Goal: Task Accomplishment & Management: Complete application form

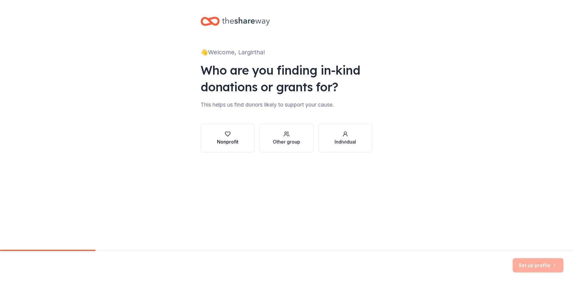
click at [226, 139] on div "Nonprofit" at bounding box center [227, 141] width 21 height 7
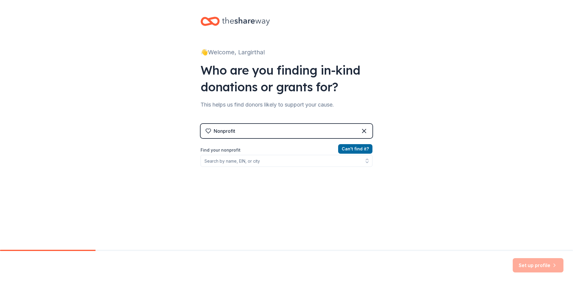
click at [316, 149] on label "Find your nonprofit" at bounding box center [286, 149] width 172 height 7
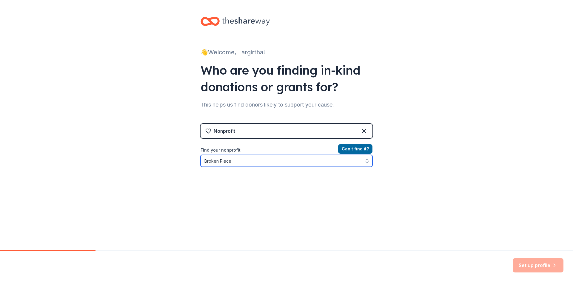
type input "Broken Pieces"
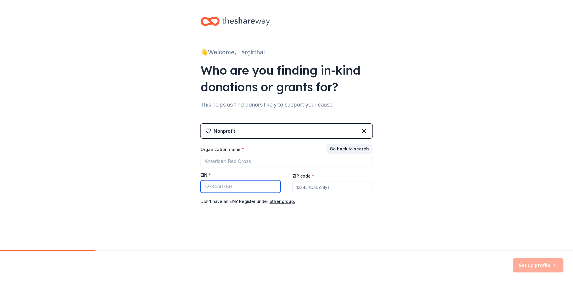
click at [232, 186] on input "EIN *" at bounding box center [240, 186] width 80 height 13
type input "13-75322"
click at [308, 187] on input "ZIP code *" at bounding box center [332, 187] width 80 height 12
type input "28377"
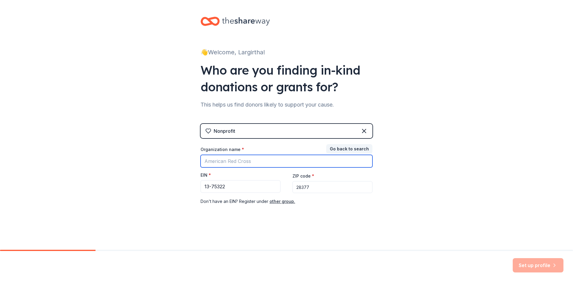
click at [250, 162] on input "Organization name *" at bounding box center [286, 161] width 172 height 13
type input "Broken Pieces Inc."
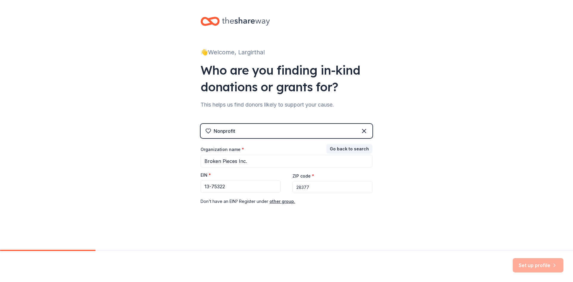
click at [538, 266] on div "Set up profile" at bounding box center [537, 265] width 51 height 14
click at [540, 266] on div "Set up profile" at bounding box center [537, 265] width 51 height 14
click at [556, 264] on div "Set up profile" at bounding box center [537, 265] width 51 height 14
click at [363, 132] on icon at bounding box center [364, 131] width 4 height 4
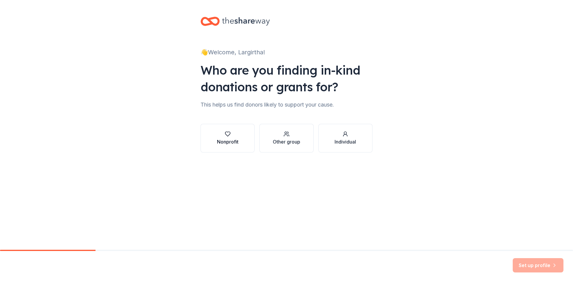
click at [225, 141] on div "Nonprofit" at bounding box center [227, 141] width 21 height 7
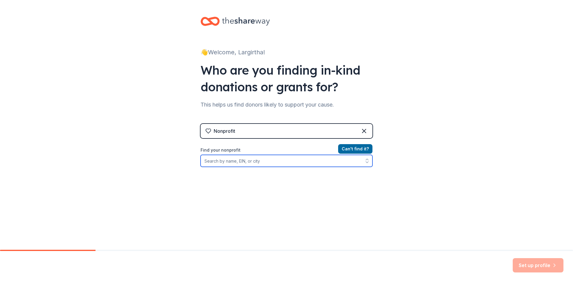
click at [223, 161] on input "Find your nonprofit" at bounding box center [286, 161] width 172 height 12
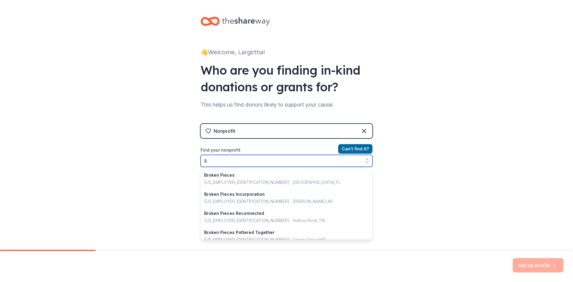
scroll to position [326, 0]
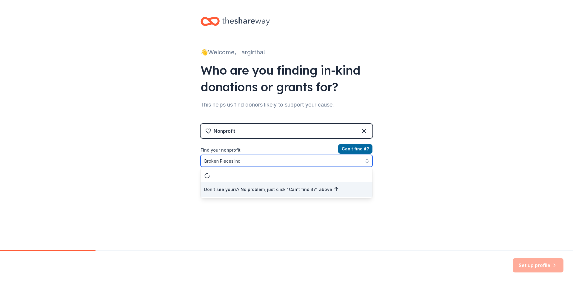
type input "Broken Pieces Inc."
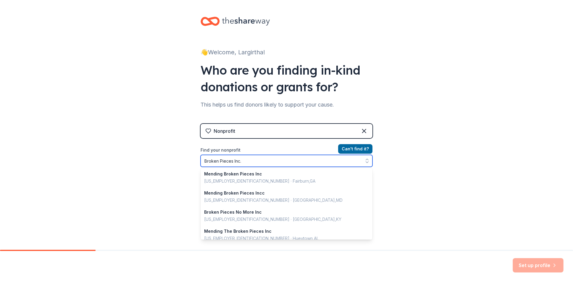
scroll to position [0, 0]
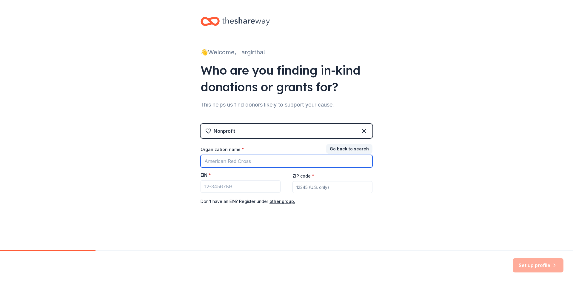
click at [210, 160] on input "Organization name *" at bounding box center [286, 161] width 172 height 13
type input "Broken Pieces Inc."
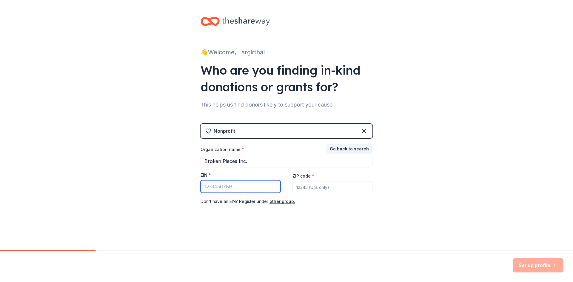
click at [217, 187] on input "EIN *" at bounding box center [240, 186] width 80 height 13
type input "13-75322"
click at [364, 129] on icon at bounding box center [363, 130] width 7 height 7
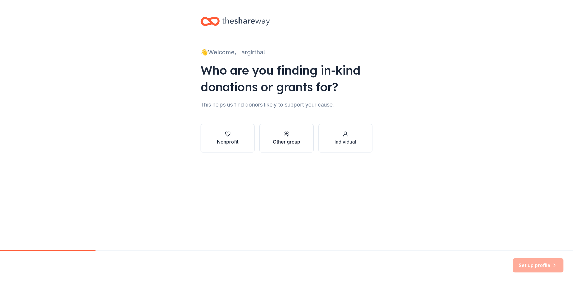
click at [291, 142] on div "Other group" at bounding box center [286, 141] width 27 height 7
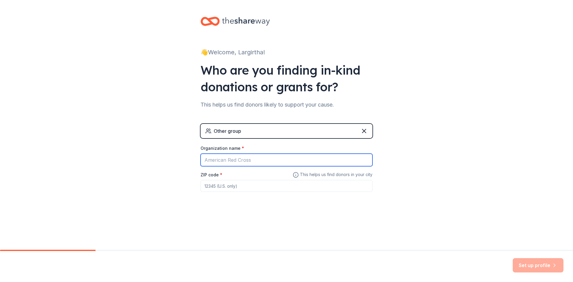
click at [214, 160] on input "Organization name *" at bounding box center [286, 160] width 172 height 13
type input "Broken Pieces Inc."
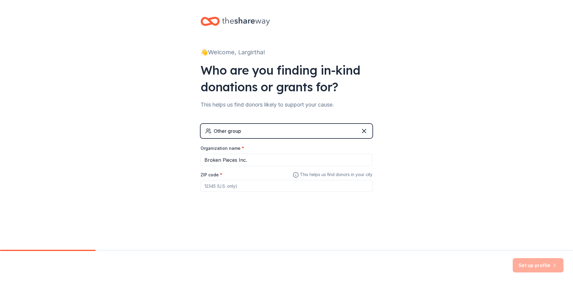
click at [230, 174] on div "ZIP code *" at bounding box center [286, 181] width 172 height 21
click at [231, 169] on div "Organization name * Broken Pieces Inc. ZIP code * This helps us find donors in …" at bounding box center [286, 168] width 172 height 47
click at [218, 186] on input "ZIP code *" at bounding box center [286, 186] width 172 height 12
type input "28377"
click at [539, 264] on button "Set up profile" at bounding box center [537, 265] width 51 height 14
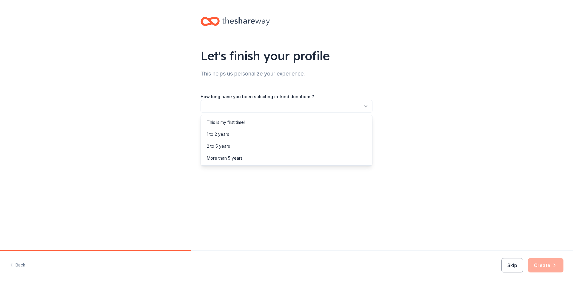
click at [363, 105] on icon "button" at bounding box center [365, 106] width 6 height 6
click at [298, 157] on div "More than 5 years" at bounding box center [286, 158] width 169 height 12
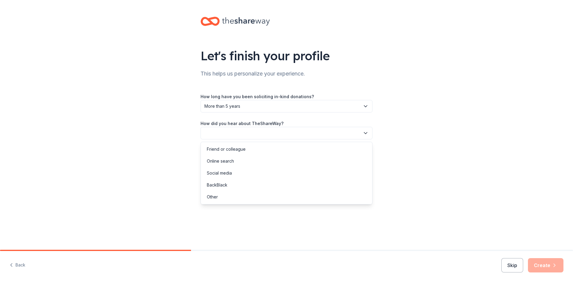
click at [365, 132] on icon "button" at bounding box center [365, 133] width 6 height 6
click at [261, 160] on div "Online search" at bounding box center [286, 161] width 169 height 12
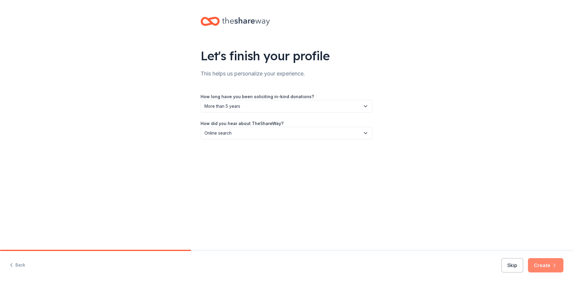
click at [541, 263] on button "Create" at bounding box center [545, 265] width 35 height 14
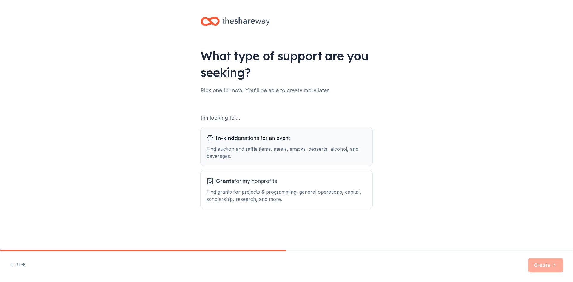
click at [261, 140] on span "In-kind donations for an event" at bounding box center [253, 138] width 74 height 10
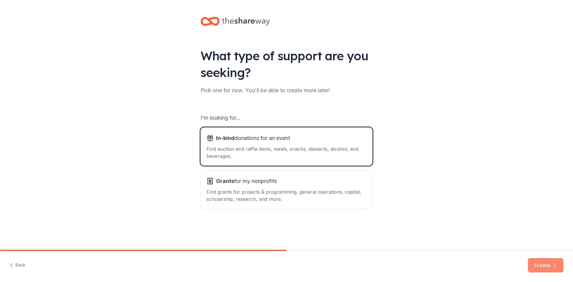
click at [545, 265] on button "Create" at bounding box center [545, 265] width 35 height 14
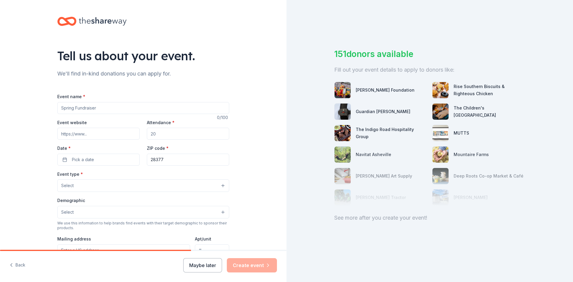
click at [89, 108] on input "Event name *" at bounding box center [143, 108] width 172 height 12
type input "F"
type input "R"
type input "Fall Snack Fest"
click at [152, 133] on input "Attendance *" at bounding box center [188, 134] width 82 height 12
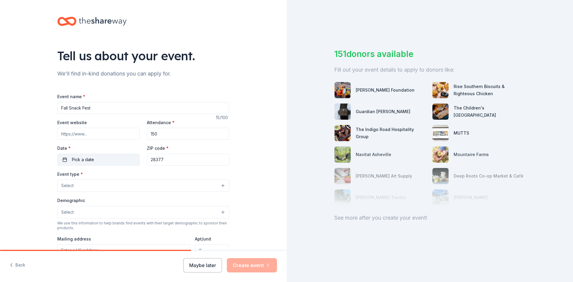
type input "150"
click at [84, 160] on span "Pick a date" at bounding box center [83, 159] width 22 height 7
click at [129, 176] on button "Go to next month" at bounding box center [128, 175] width 8 height 8
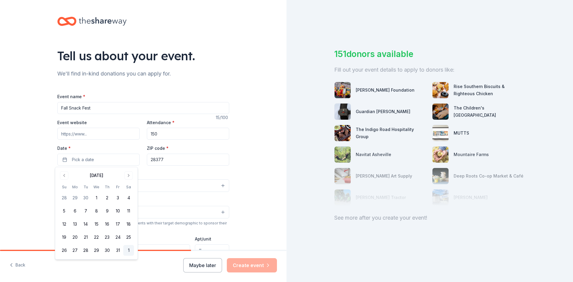
click at [130, 251] on button "1" at bounding box center [128, 250] width 11 height 11
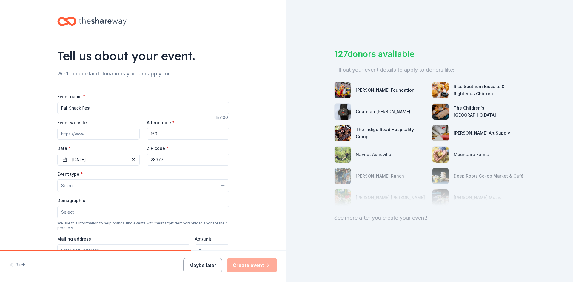
drag, startPoint x: 295, startPoint y: 177, endPoint x: 58, endPoint y: 189, distance: 236.8
click at [58, 189] on div "Tell us about your event. We'll find in-kind donations you can apply for. Event…" at bounding box center [286, 141] width 573 height 282
click at [220, 186] on button "Select" at bounding box center [143, 185] width 172 height 13
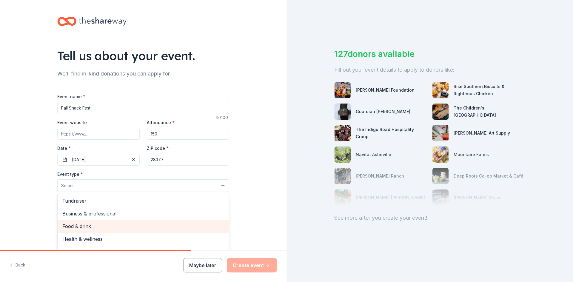
click at [143, 228] on span "Food & drink" at bounding box center [143, 226] width 162 height 8
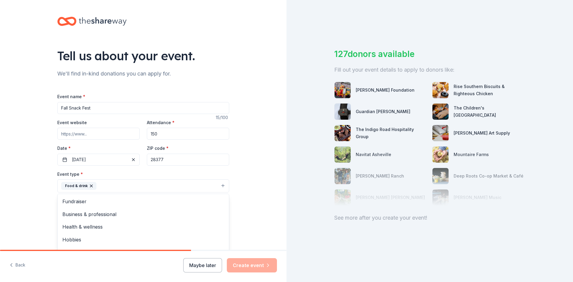
click at [263, 195] on div "Tell us about your event. We'll find in-kind donations you can apply for. Event…" at bounding box center [143, 199] width 286 height 398
click at [222, 212] on button "Select" at bounding box center [143, 212] width 172 height 13
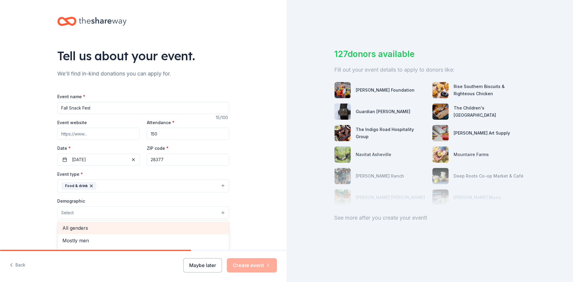
click at [138, 225] on span "All genders" at bounding box center [143, 228] width 162 height 8
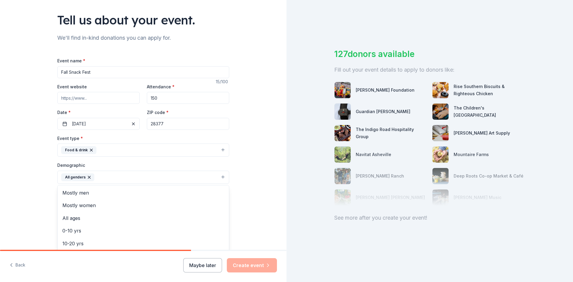
scroll to position [48, 0]
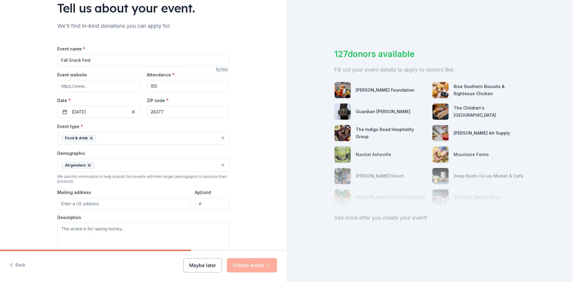
click at [87, 166] on icon "button" at bounding box center [89, 165] width 5 height 5
click at [221, 166] on button "Select" at bounding box center [143, 165] width 172 height 13
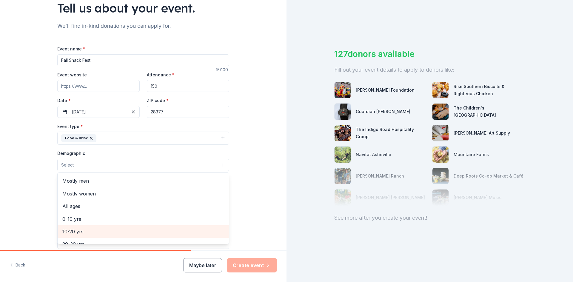
click at [97, 231] on span "10-20 yrs" at bounding box center [143, 232] width 162 height 8
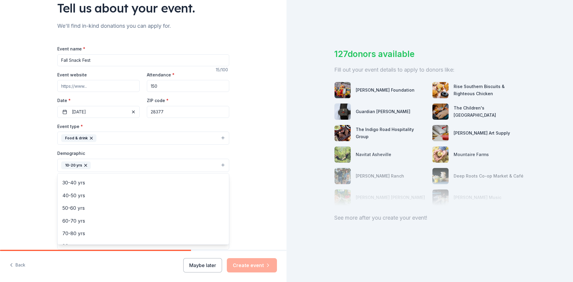
scroll to position [50, 0]
click at [261, 218] on div "Tell us about your event. We'll find in-kind donations you can apply for. Event…" at bounding box center [143, 151] width 286 height 398
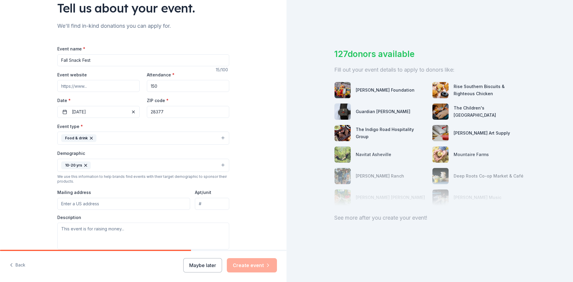
click at [69, 202] on input "Mailing address" at bounding box center [123, 204] width 133 height 12
type input "[STREET_ADDRESS]"
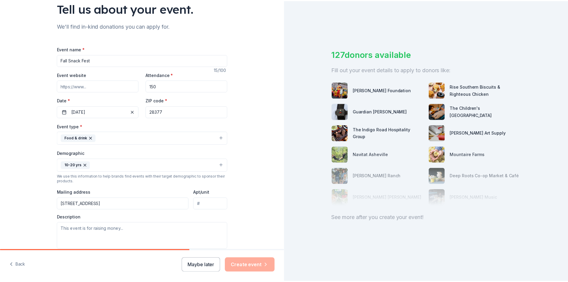
scroll to position [149, 0]
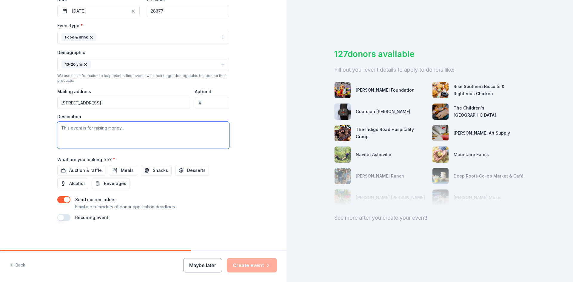
click at [63, 130] on textarea at bounding box center [143, 135] width 172 height 27
type textarea "This event is to raise mental health awareness for adolescents in thje communit…"
click at [244, 158] on div "Tell us about your event. We'll find in-kind donations you can apply for. Event…" at bounding box center [143, 50] width 286 height 398
click at [157, 168] on span "Snacks" at bounding box center [160, 170] width 15 height 7
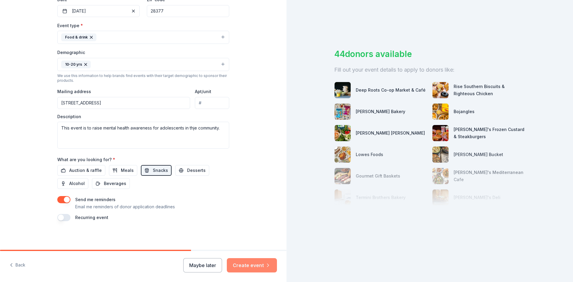
click at [244, 265] on button "Create event" at bounding box center [252, 265] width 50 height 14
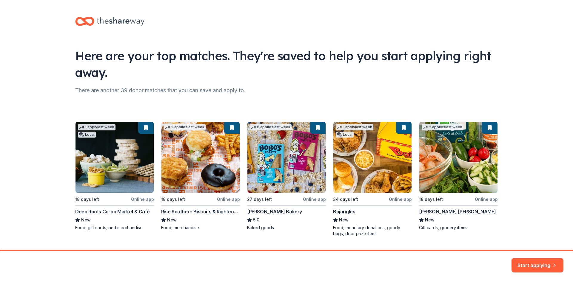
click at [139, 199] on div "1 apply last week Local 18 days left Online app Deep Roots Co-op Market & Café …" at bounding box center [286, 178] width 422 height 115
click at [537, 263] on button "Start applying" at bounding box center [537, 261] width 52 height 14
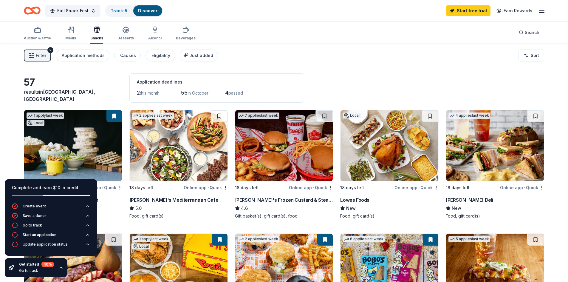
click at [34, 226] on div "Go to track" at bounding box center [32, 225] width 19 height 5
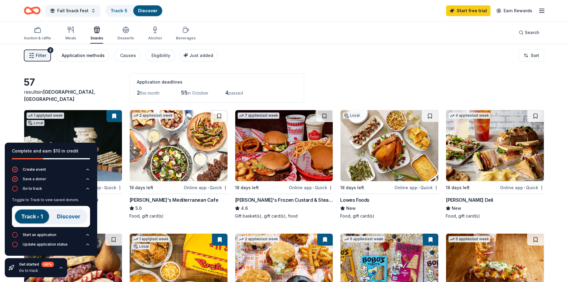
click at [83, 55] on div "Application methods" at bounding box center [83, 55] width 43 height 7
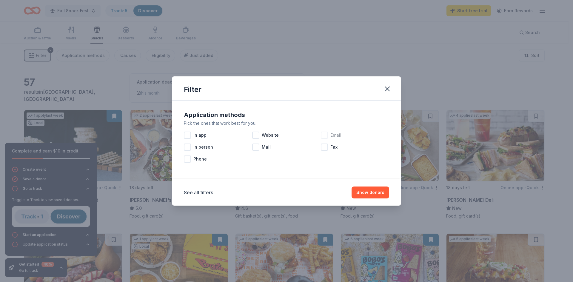
click at [331, 133] on span "Email" at bounding box center [335, 135] width 11 height 7
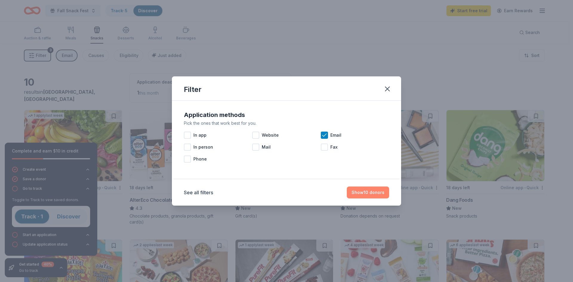
click at [356, 196] on button "Show 10 donors" at bounding box center [368, 192] width 42 height 12
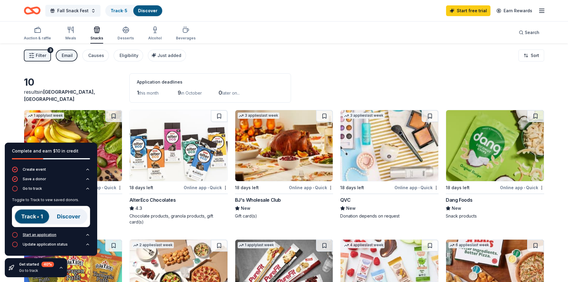
click at [52, 234] on div "Start an application" at bounding box center [40, 234] width 34 height 5
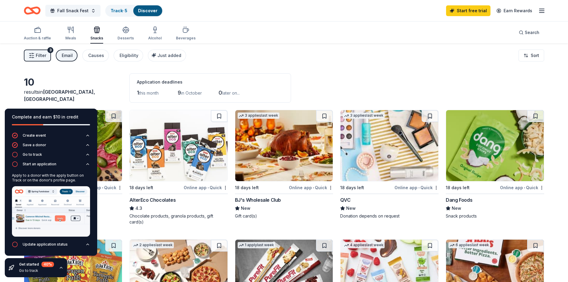
click at [247, 104] on div "10 results in [GEOGRAPHIC_DATA], [GEOGRAPHIC_DATA] Application deadlines 1 this…" at bounding box center [284, 257] width 520 height 369
click at [313, 72] on div "10 results in [GEOGRAPHIC_DATA], [GEOGRAPHIC_DATA] Application deadlines 1 this…" at bounding box center [284, 268] width 568 height 449
click at [35, 264] on div "Get started 40 %" at bounding box center [36, 264] width 35 height 5
click at [86, 243] on icon "button" at bounding box center [87, 244] width 5 height 5
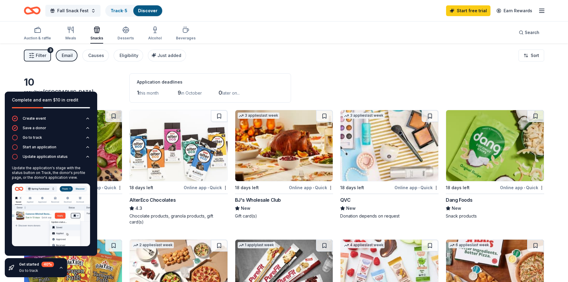
click at [63, 203] on img at bounding box center [51, 214] width 78 height 63
click at [473, 9] on link "Start free trial" at bounding box center [468, 10] width 44 height 11
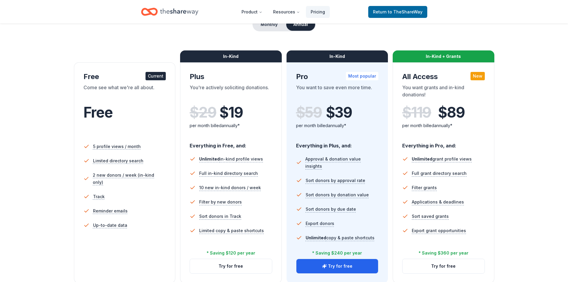
scroll to position [95, 0]
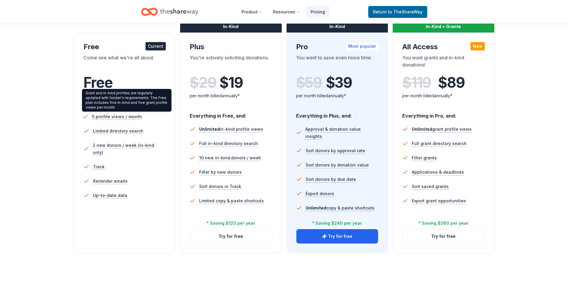
click at [122, 118] on span "5 profile views / month" at bounding box center [117, 116] width 50 height 7
